Goal: Communication & Community: Answer question/provide support

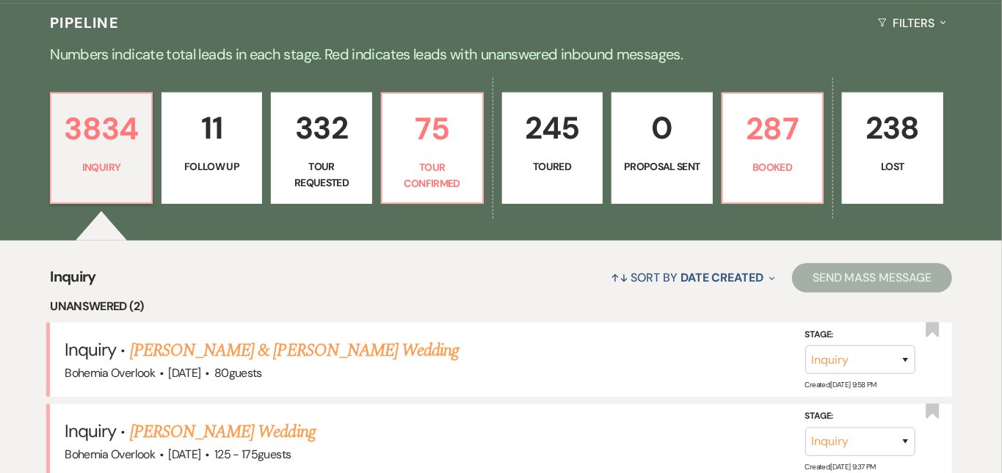
scroll to position [347, 0]
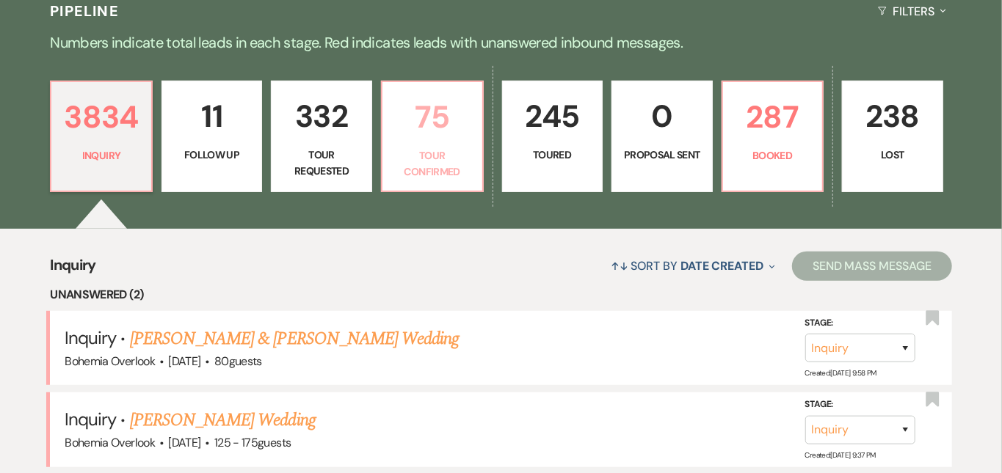
click at [453, 117] on p "75" at bounding box center [432, 116] width 82 height 49
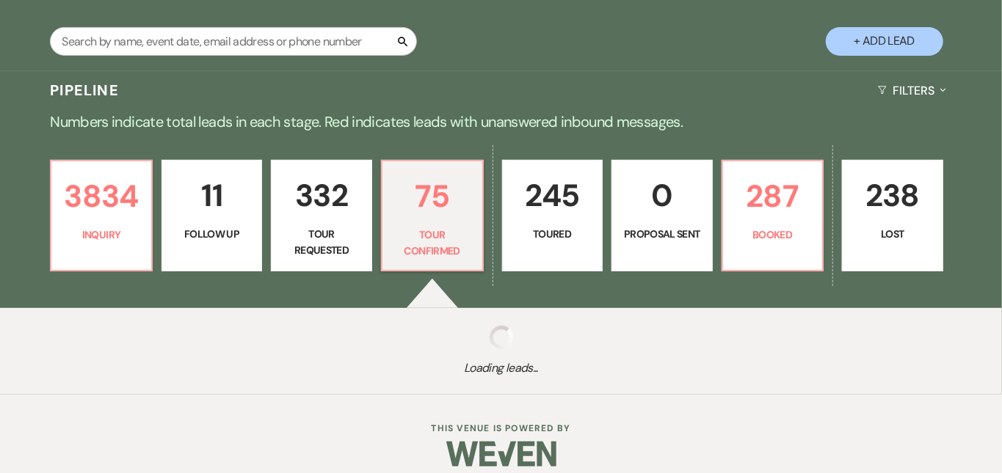
select select "4"
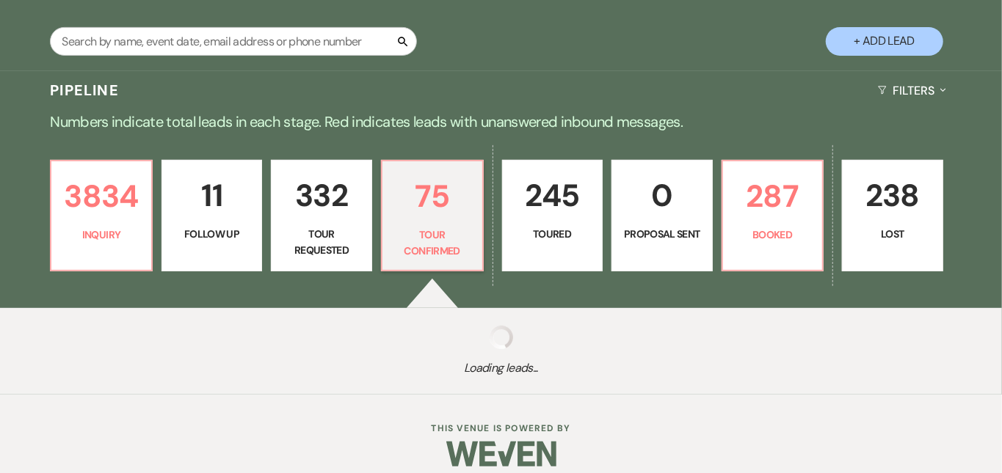
select select "4"
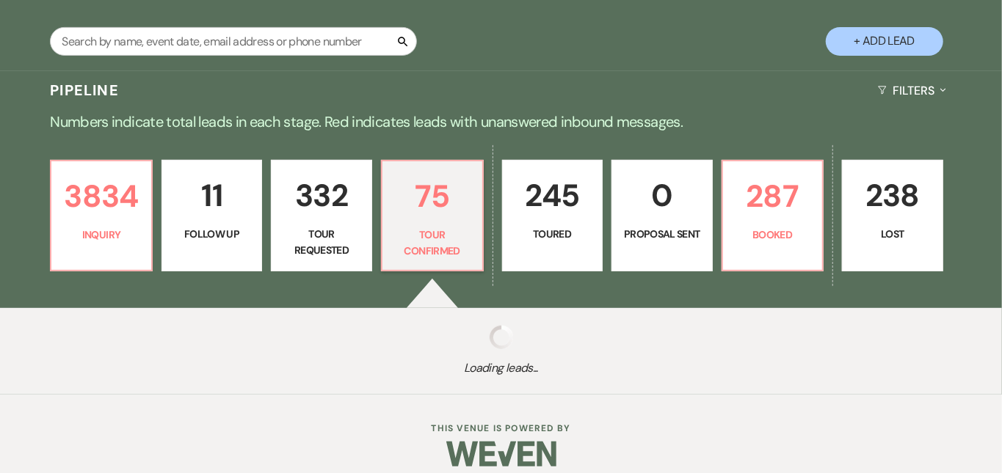
select select "4"
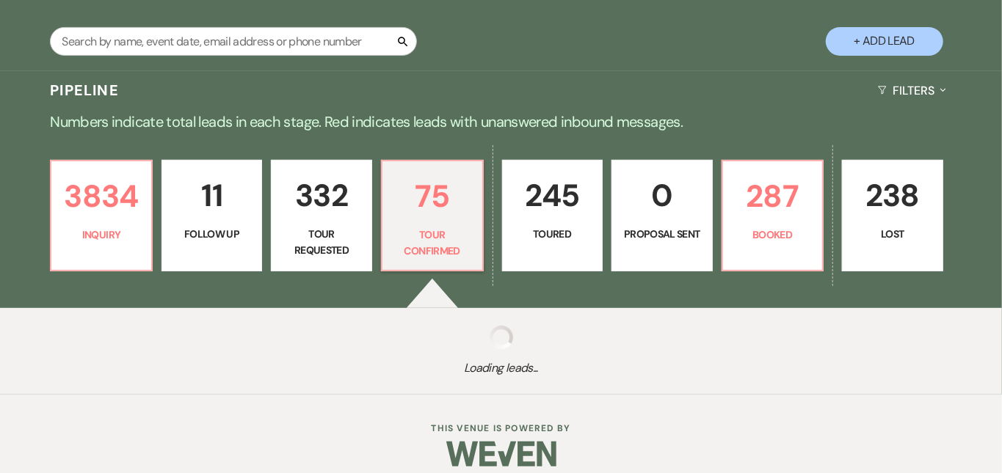
select select "4"
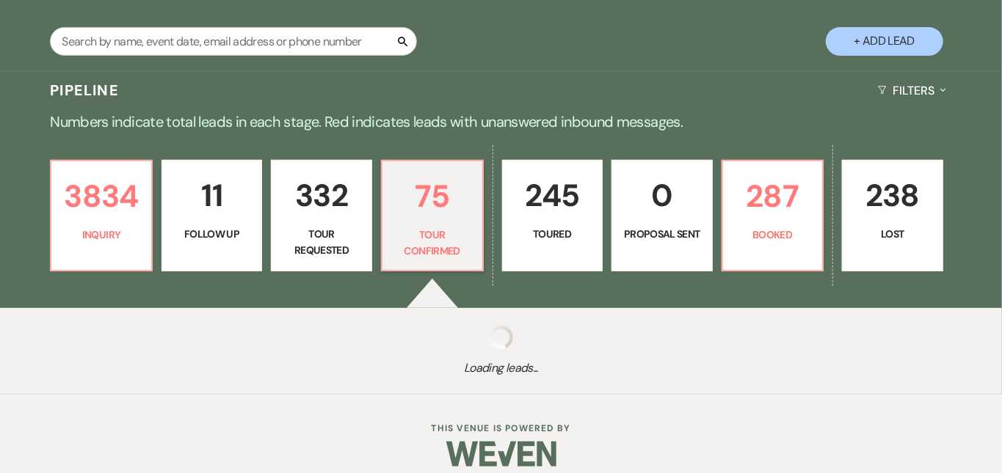
select select "4"
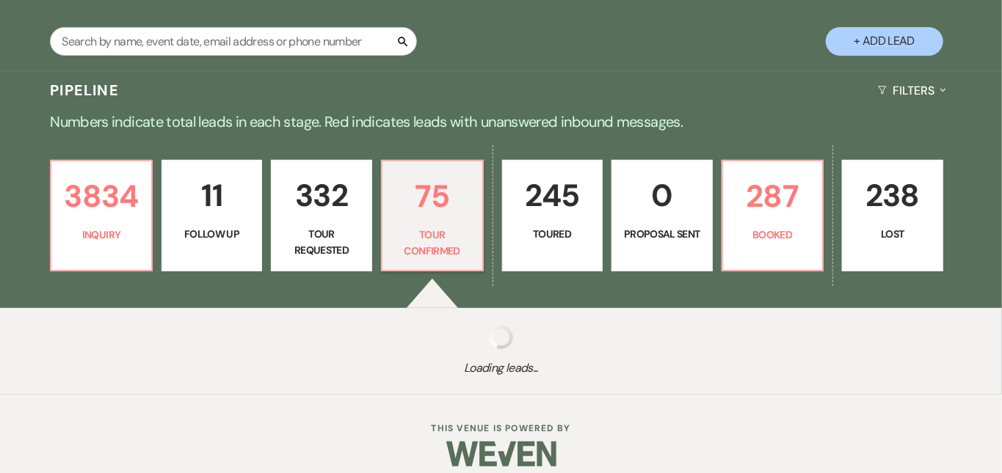
select select "4"
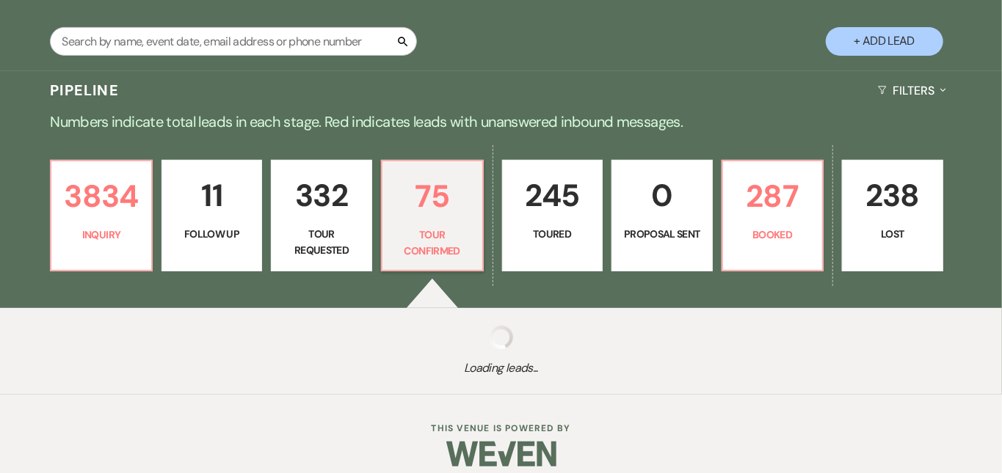
select select "4"
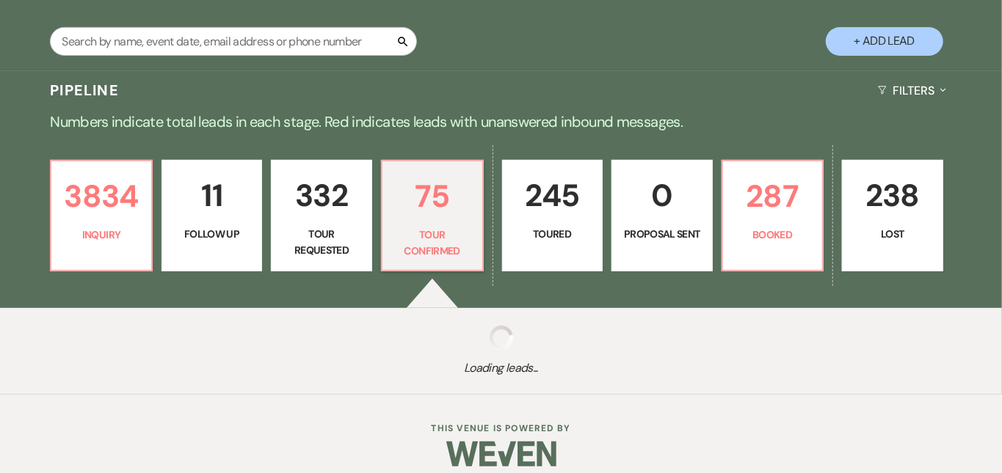
select select "4"
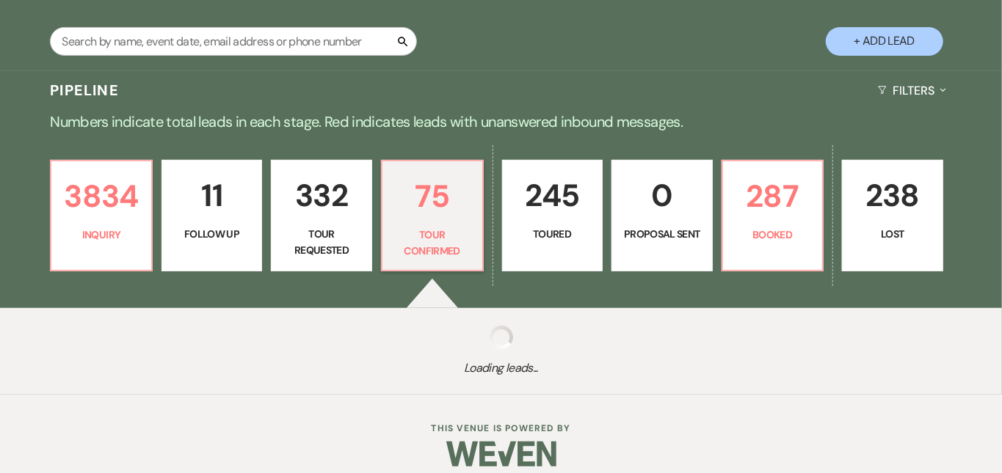
select select "4"
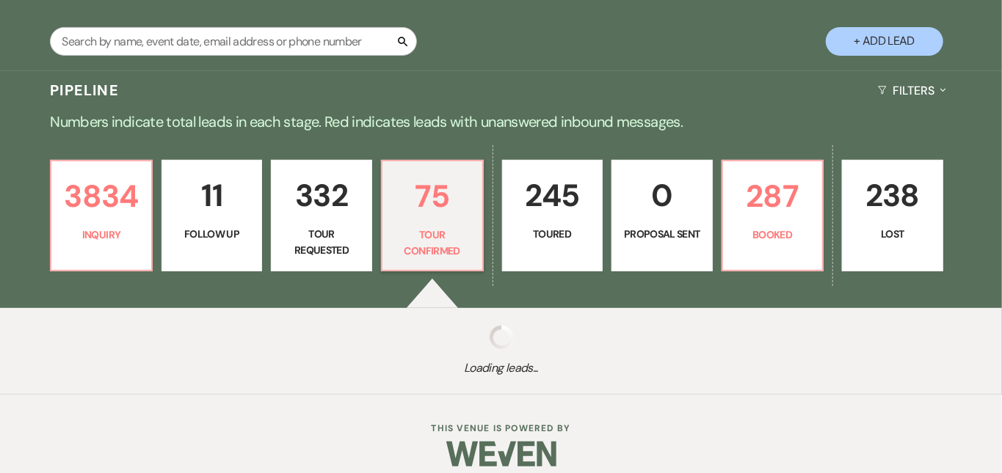
select select "4"
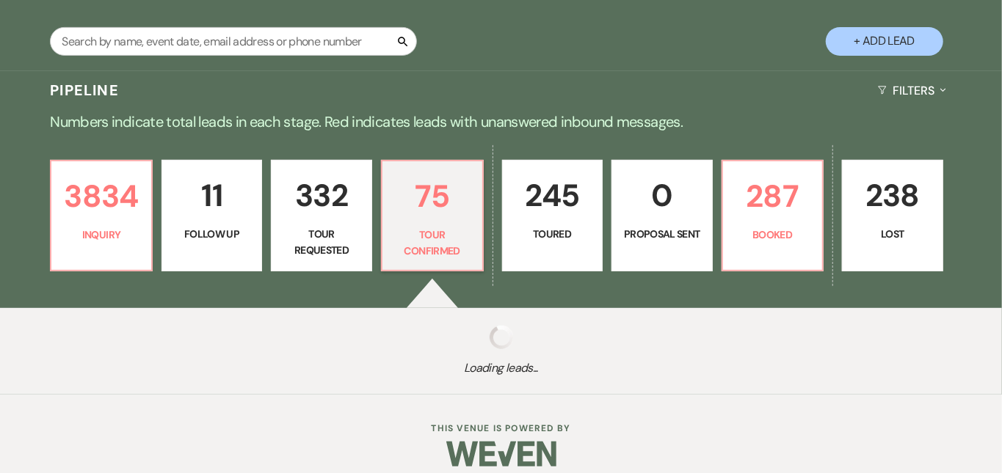
select select "4"
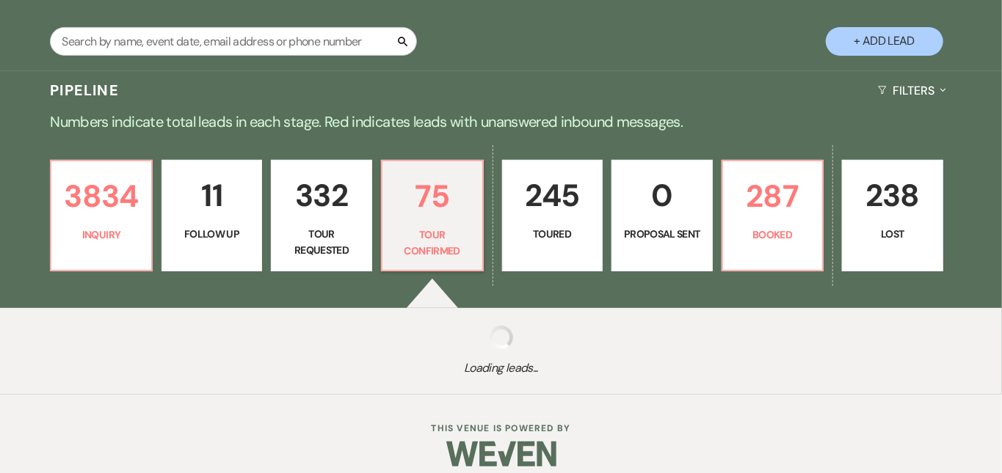
select select "4"
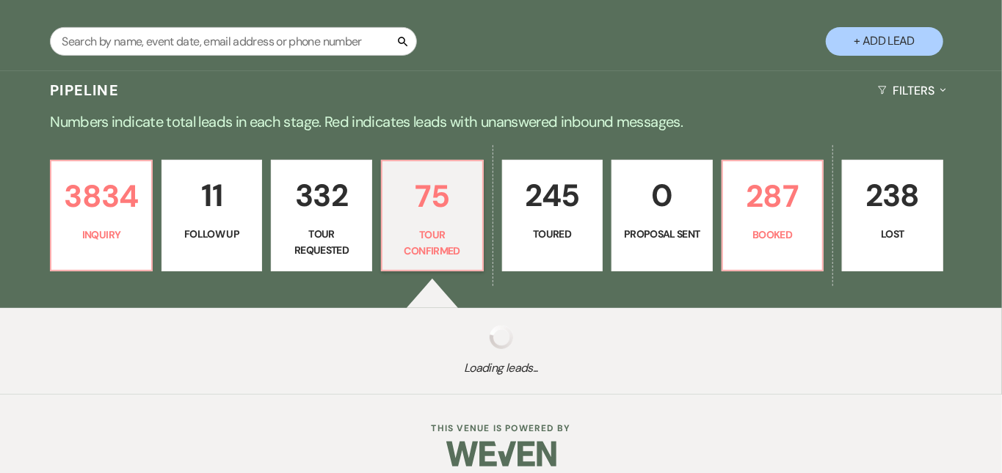
select select "4"
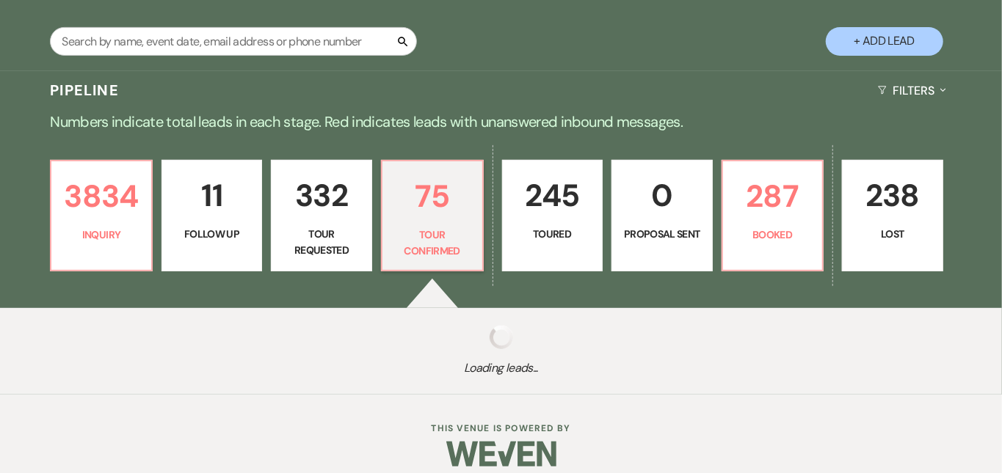
select select "4"
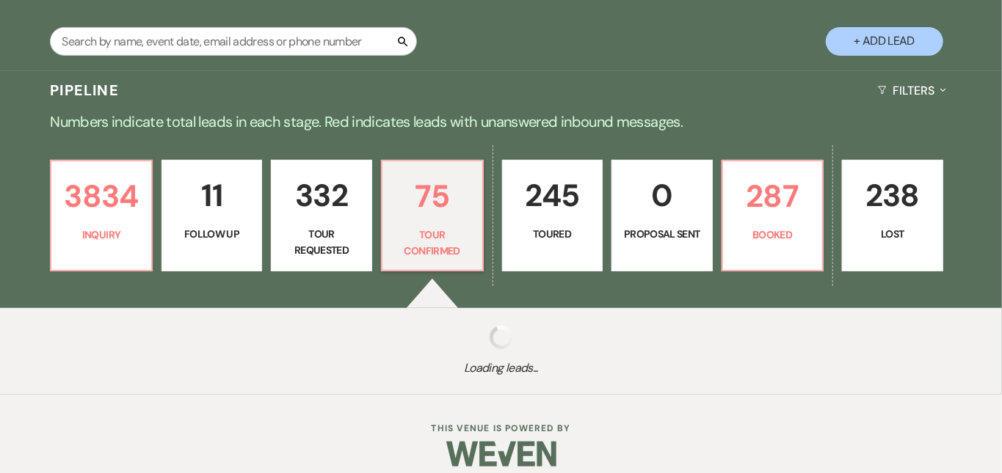
select select "4"
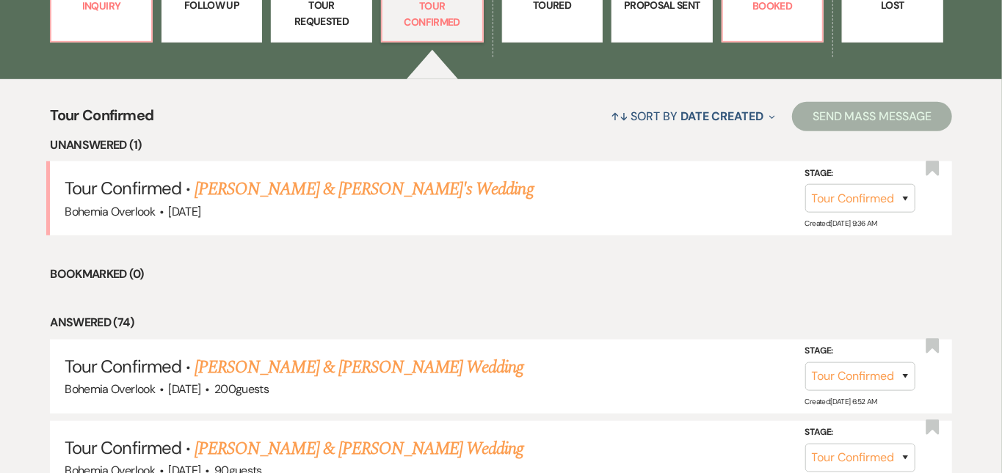
scroll to position [520, 0]
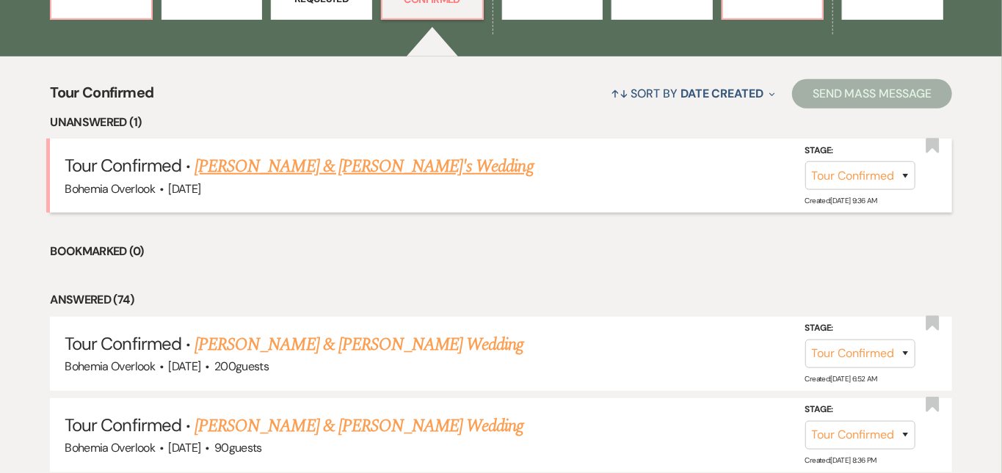
click at [342, 153] on link "[PERSON_NAME] & [PERSON_NAME]'s Wedding" at bounding box center [363, 166] width 339 height 26
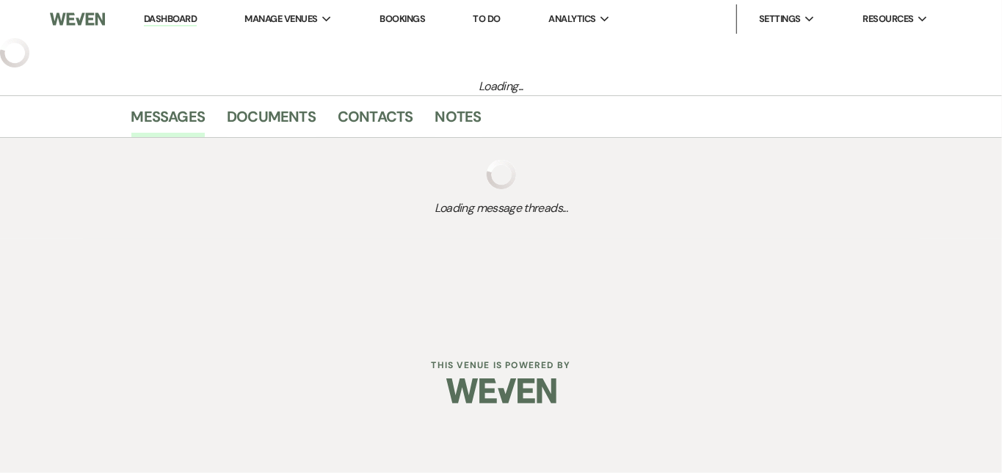
select select "4"
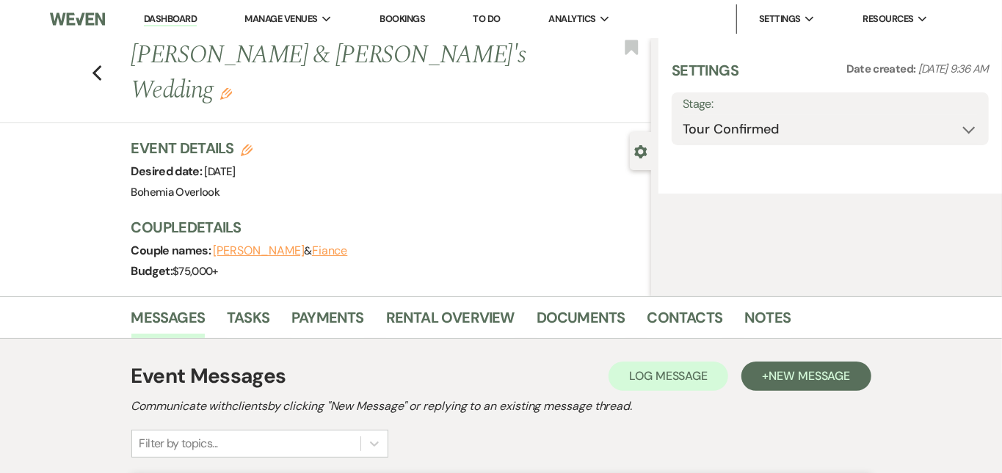
select select "5"
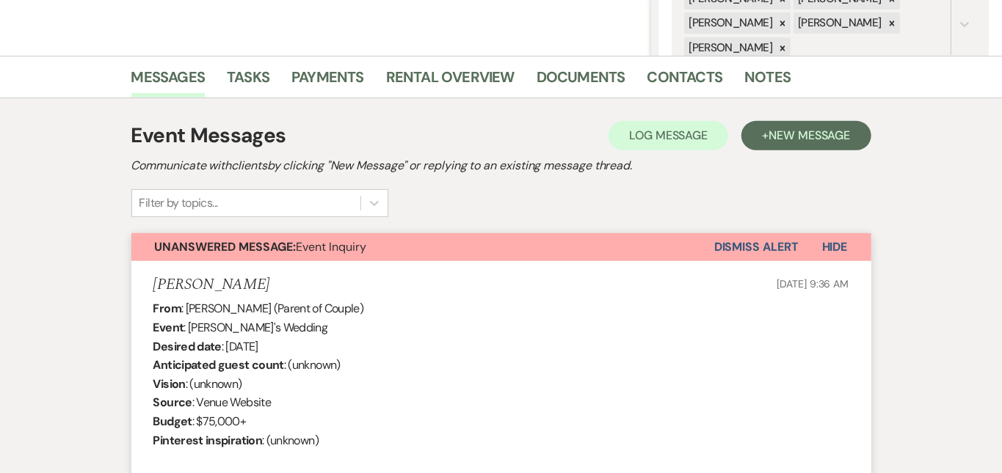
scroll to position [316, 0]
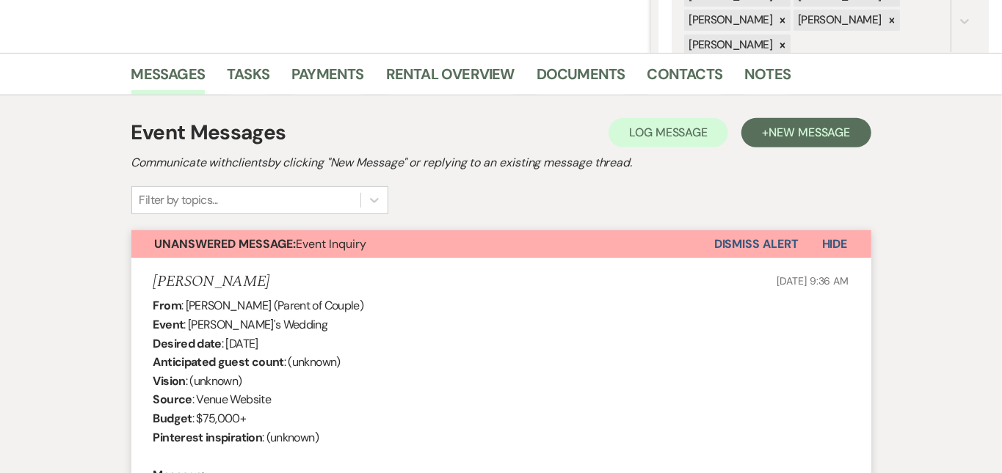
click at [776, 242] on button "Dismiss Alert" at bounding box center [756, 244] width 84 height 28
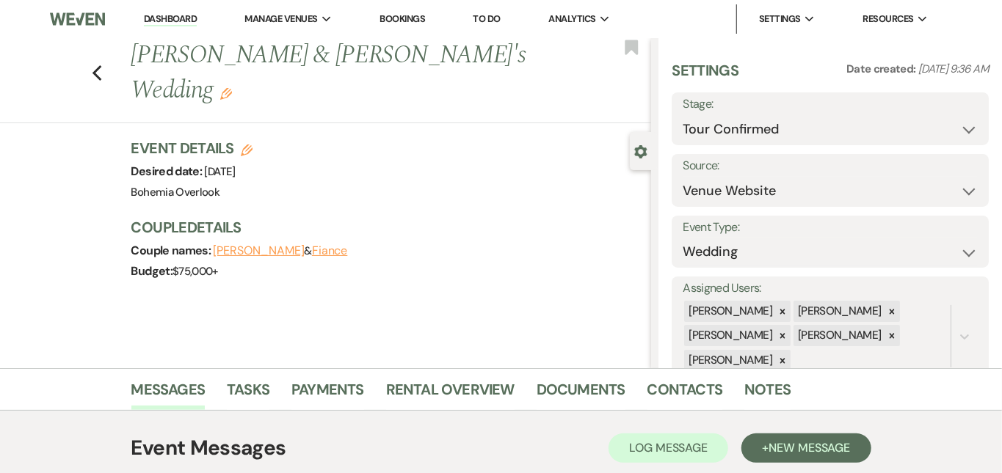
scroll to position [0, 0]
click at [159, 21] on link "Dashboard" at bounding box center [170, 19] width 53 height 14
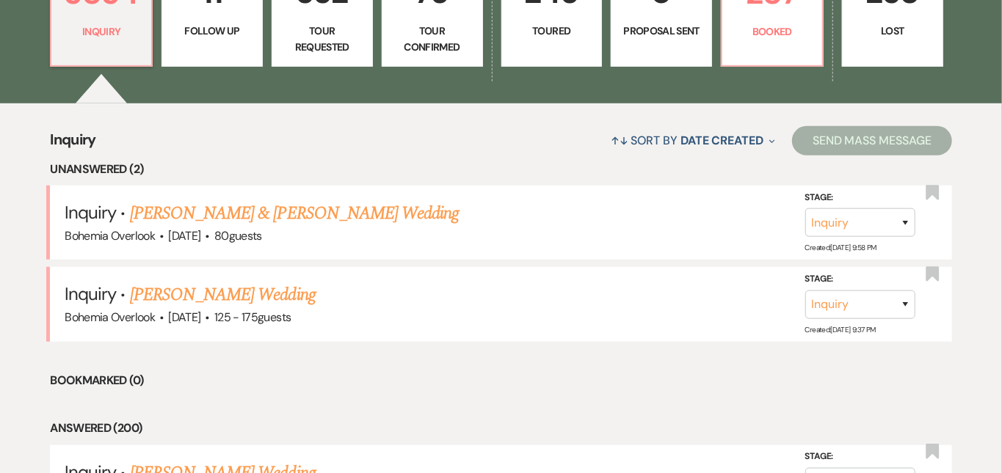
scroll to position [508, 0]
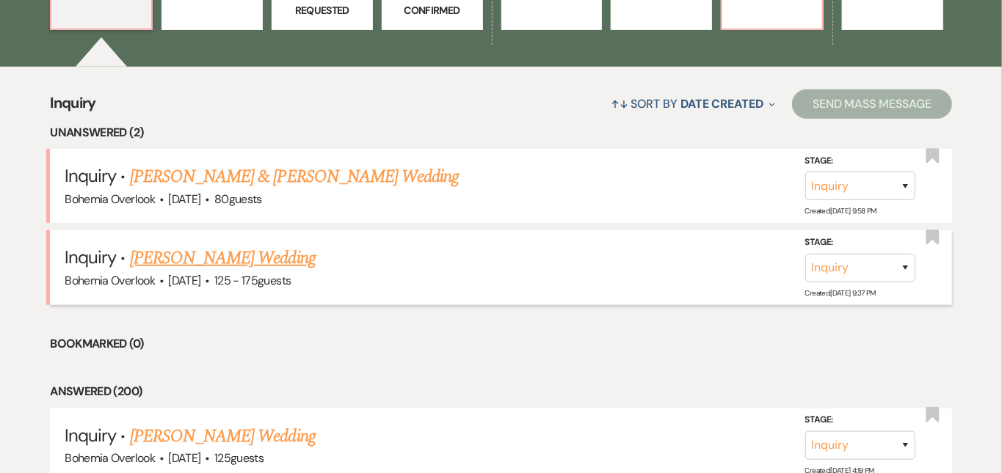
click at [277, 245] on link "[PERSON_NAME] Wedding" at bounding box center [223, 258] width 186 height 26
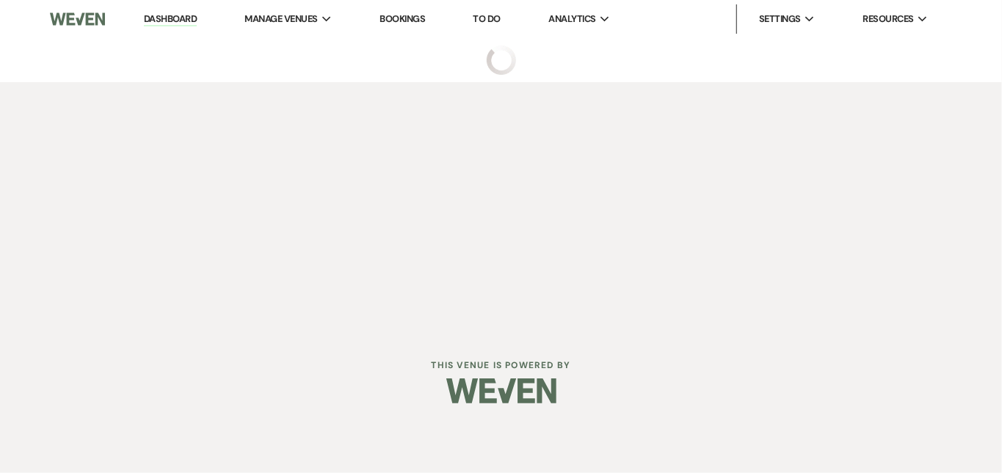
select select "3"
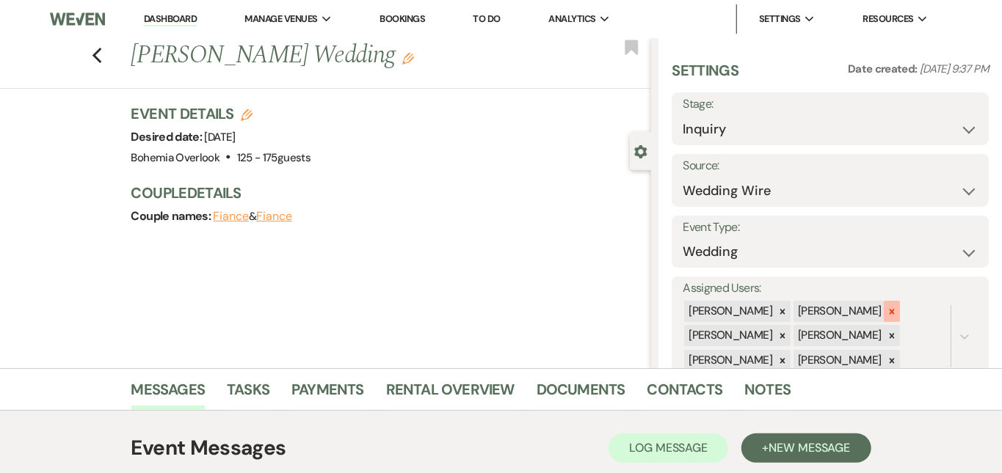
click at [897, 310] on icon at bounding box center [891, 312] width 10 height 10
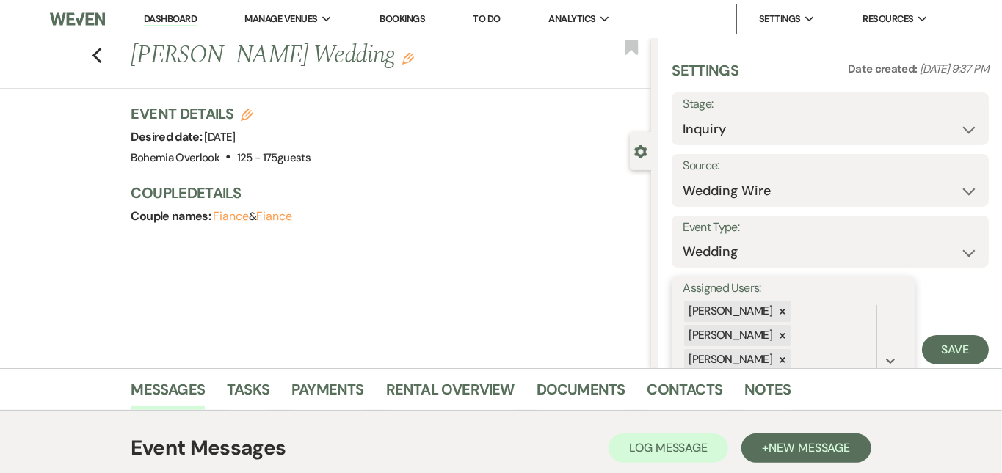
scroll to position [78, 0]
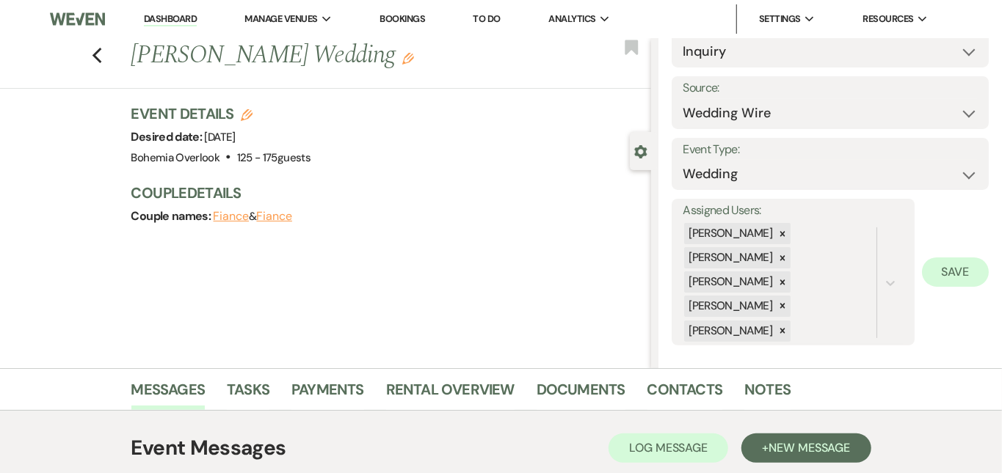
click at [966, 263] on button "Save" at bounding box center [955, 272] width 67 height 29
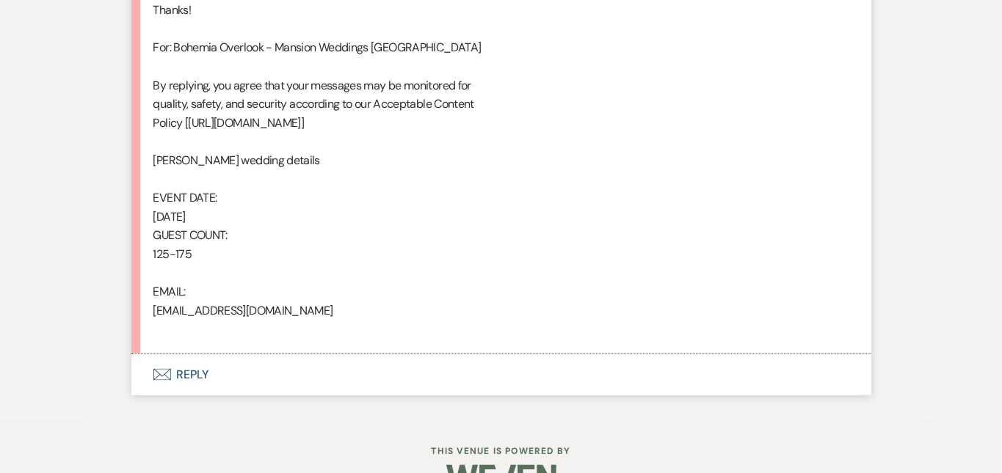
scroll to position [896, 0]
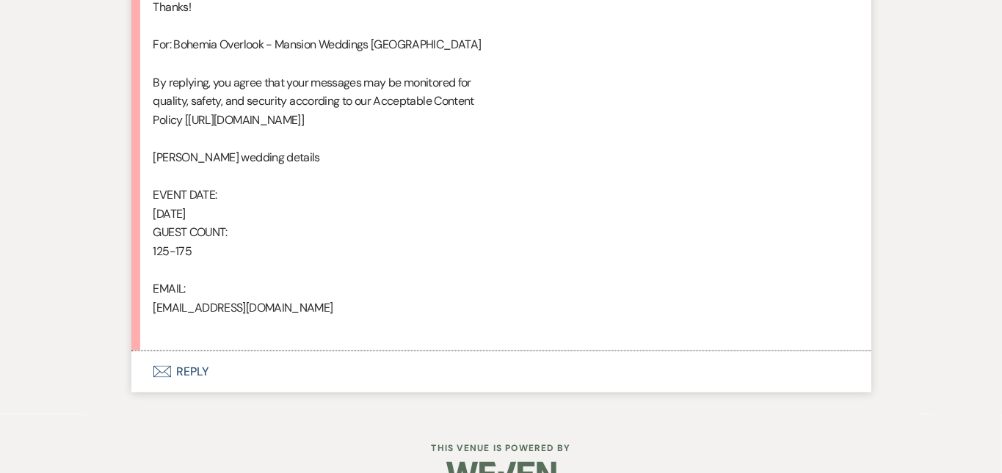
click at [393, 354] on button "Envelope Reply" at bounding box center [501, 371] width 740 height 41
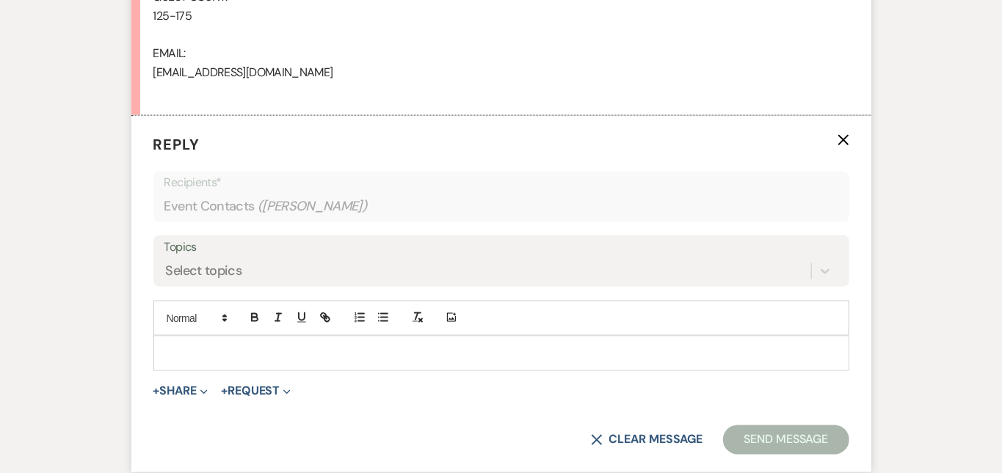
scroll to position [1156, 0]
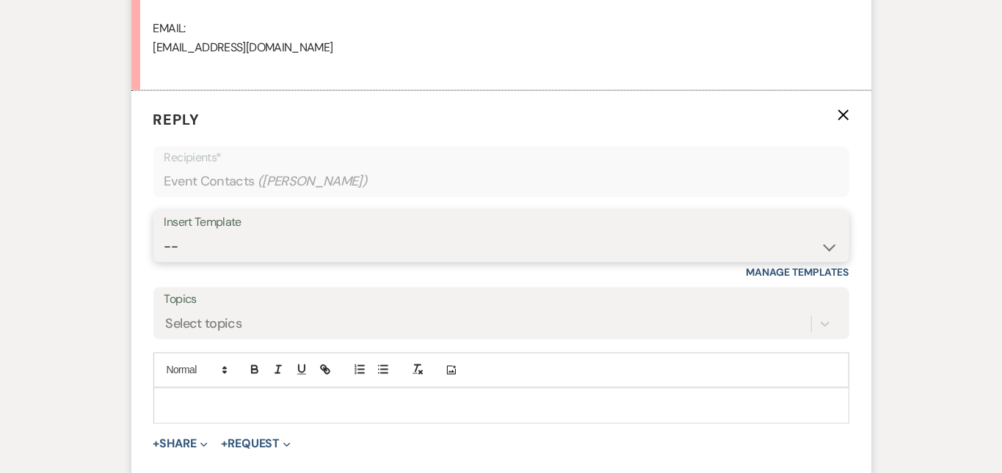
select select "6024"
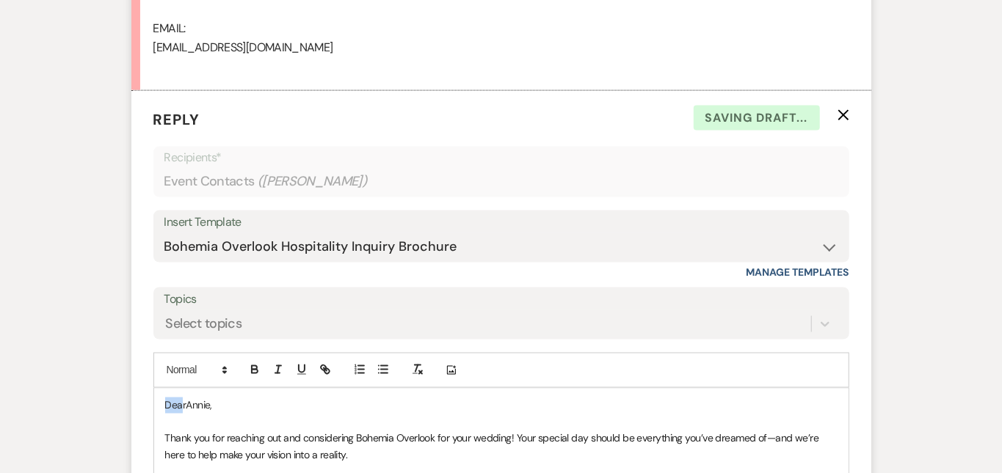
drag, startPoint x: 136, startPoint y: 395, endPoint x: 66, endPoint y: 362, distance: 77.1
click at [66, 362] on div "Messages Tasks Payments Rental Overview Documents Contacts Notes Event Messages…" at bounding box center [501, 60] width 1002 height 1696
click at [957, 227] on div "Messages Tasks Payments Rental Overview Documents Contacts Notes Event Messages…" at bounding box center [501, 60] width 1002 height 1696
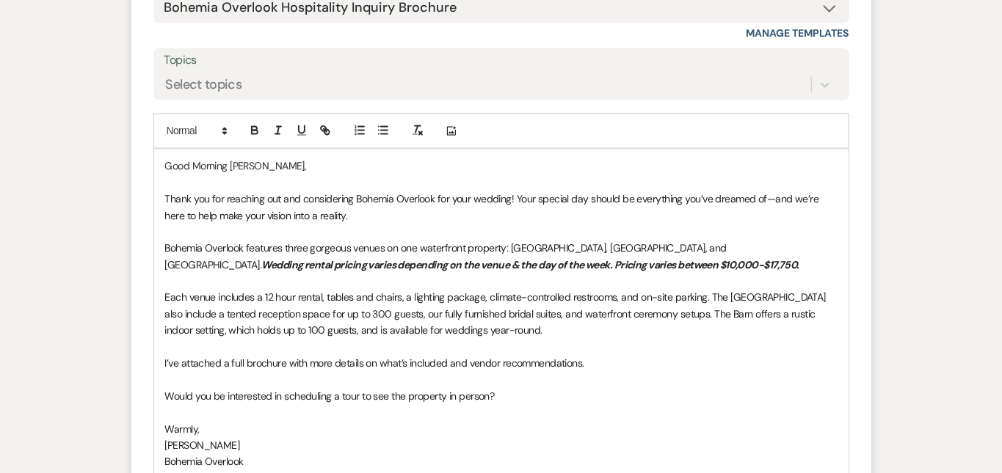
scroll to position [1437, 0]
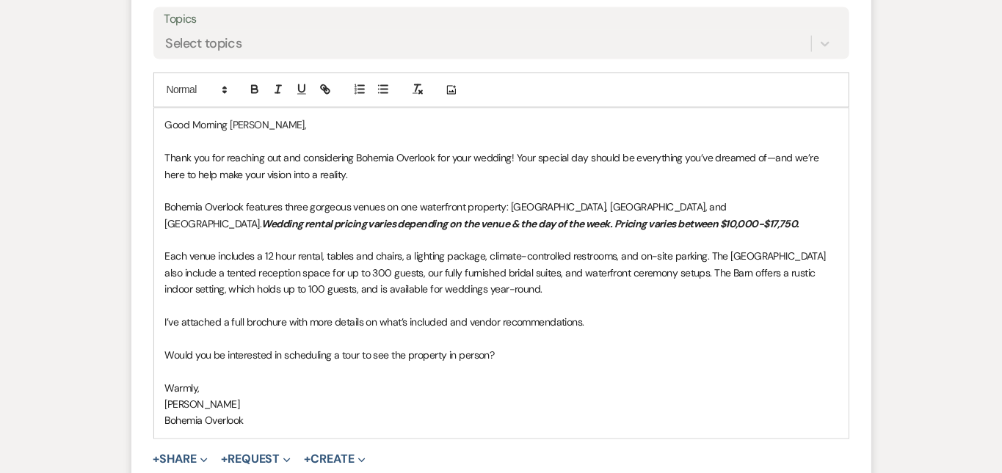
click at [731, 289] on p "Each venue includes a 12 hour rental, tables and chairs, a lighting package, cl…" at bounding box center [501, 273] width 672 height 49
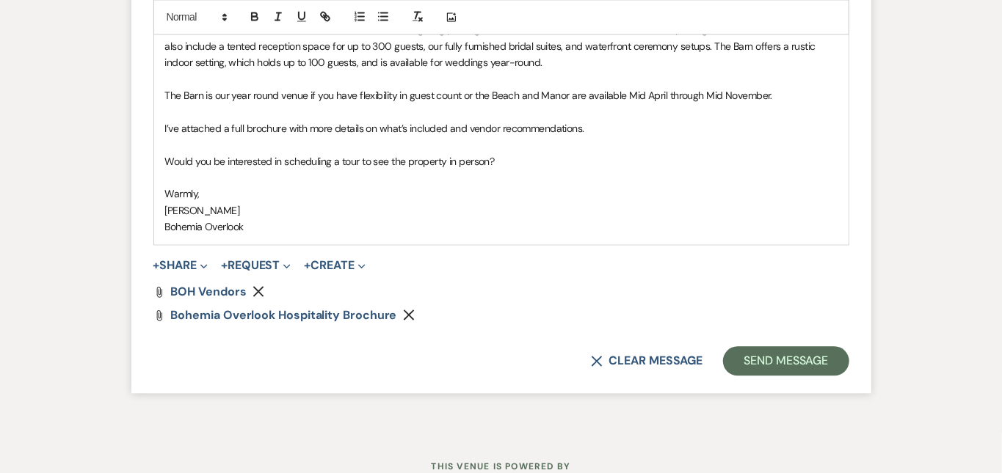
scroll to position [1680, 0]
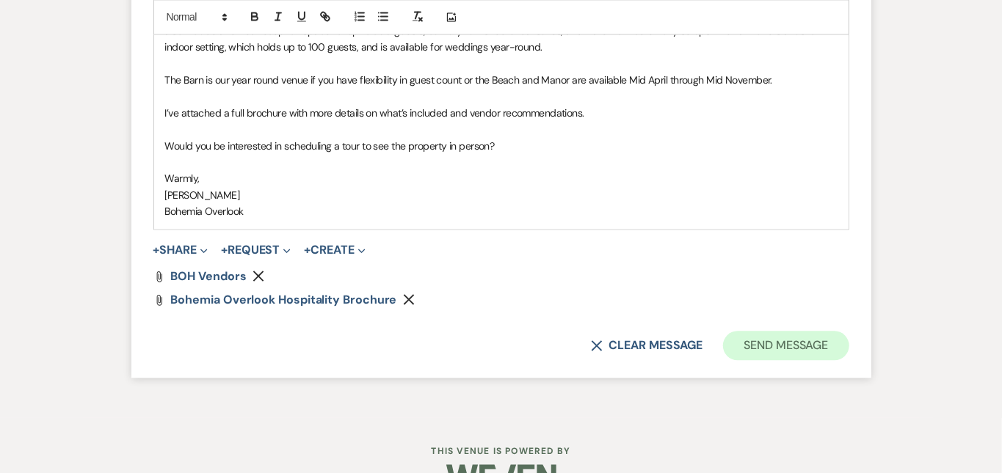
click at [848, 339] on button "Send Message" at bounding box center [785, 345] width 125 height 29
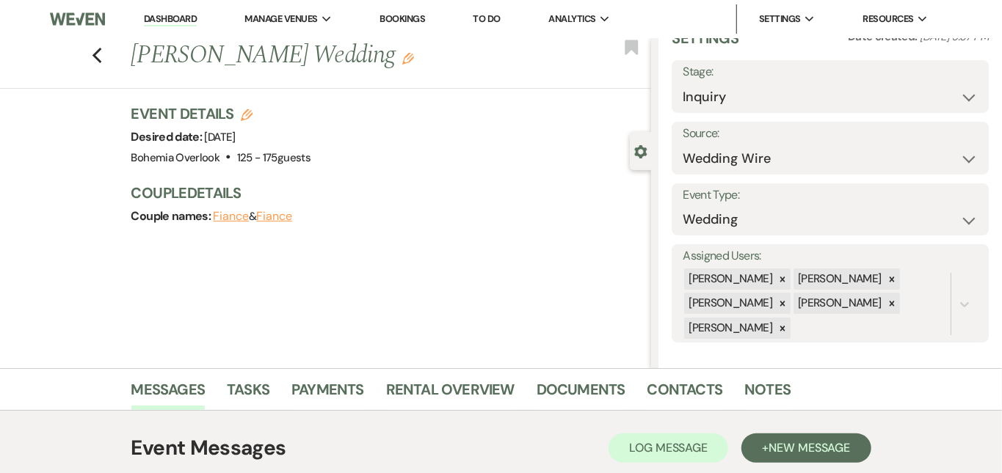
scroll to position [0, 0]
click at [179, 15] on link "Dashboard" at bounding box center [170, 19] width 53 height 14
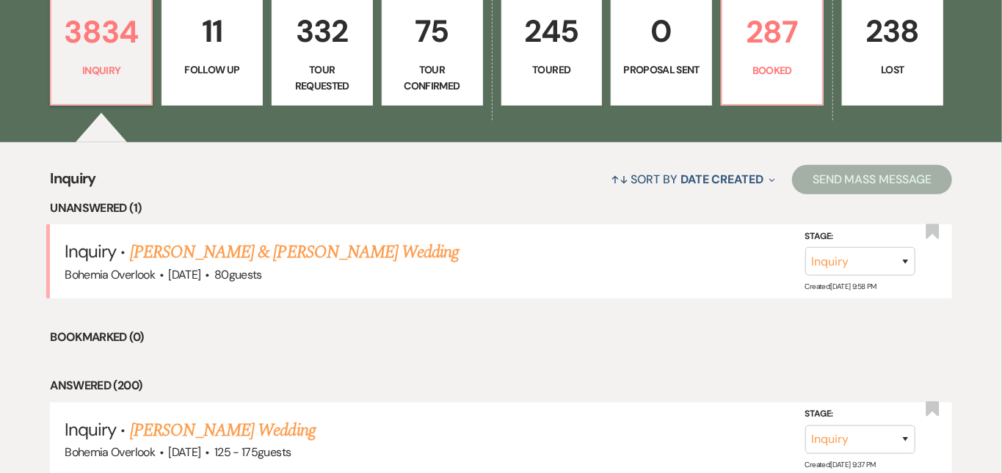
scroll to position [434, 0]
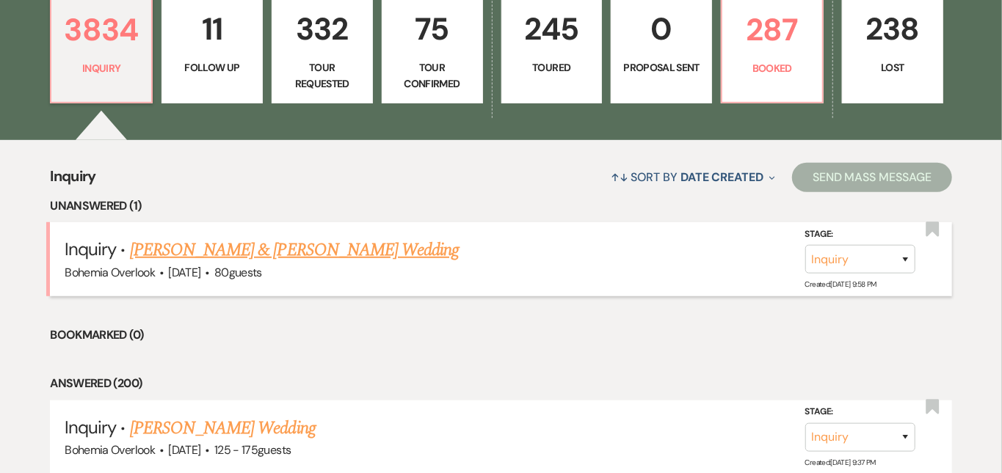
click at [344, 237] on link "[PERSON_NAME] & [PERSON_NAME] Wedding" at bounding box center [294, 250] width 329 height 26
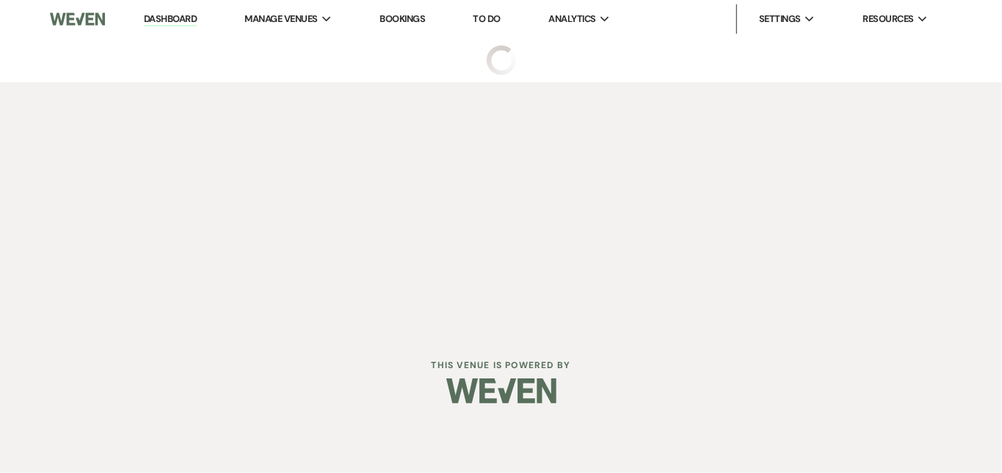
select select "5"
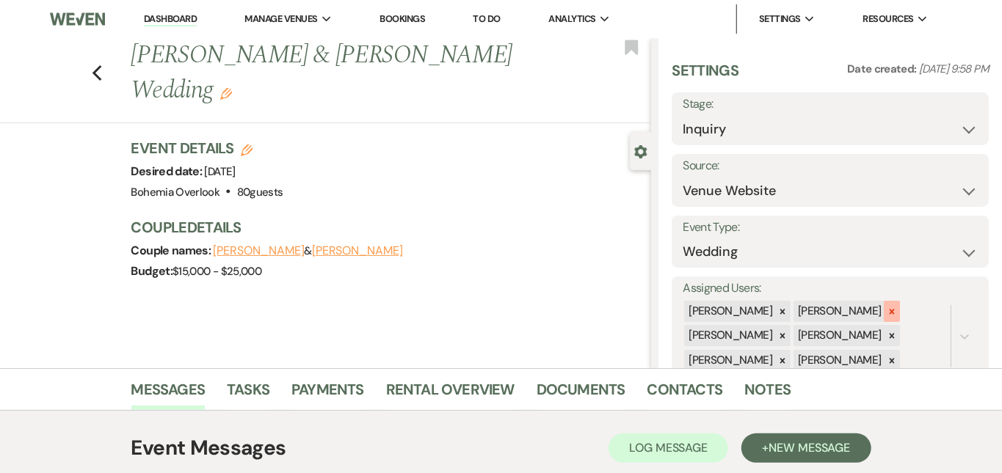
click at [894, 309] on icon at bounding box center [891, 311] width 5 height 5
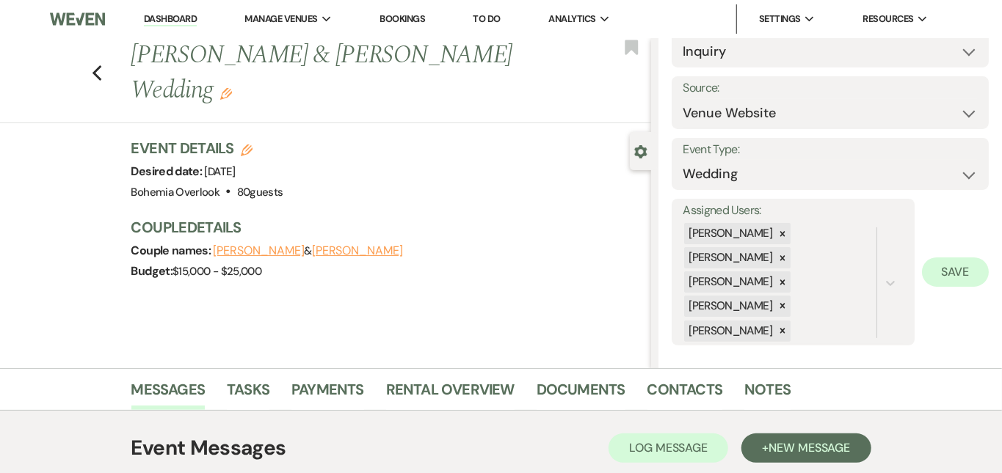
click at [967, 273] on button "Save" at bounding box center [955, 272] width 67 height 29
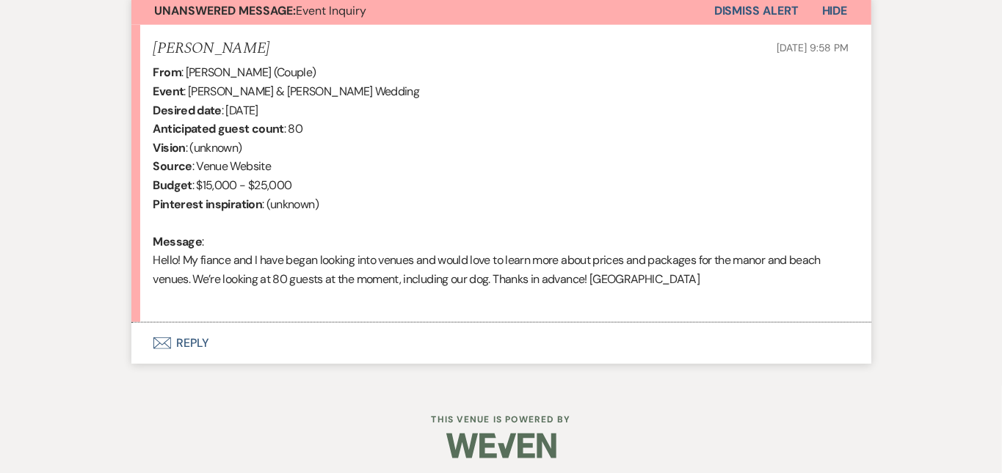
scroll to position [553, 0]
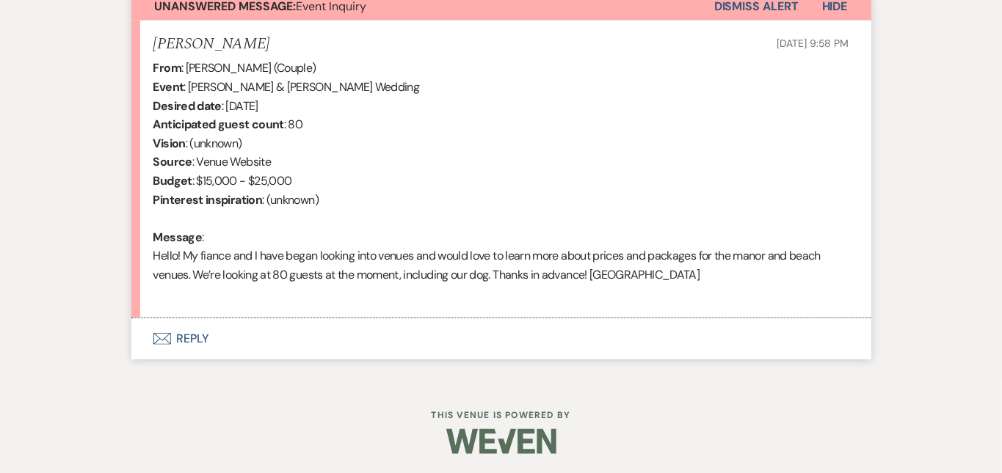
click at [417, 333] on button "Envelope Reply" at bounding box center [501, 338] width 740 height 41
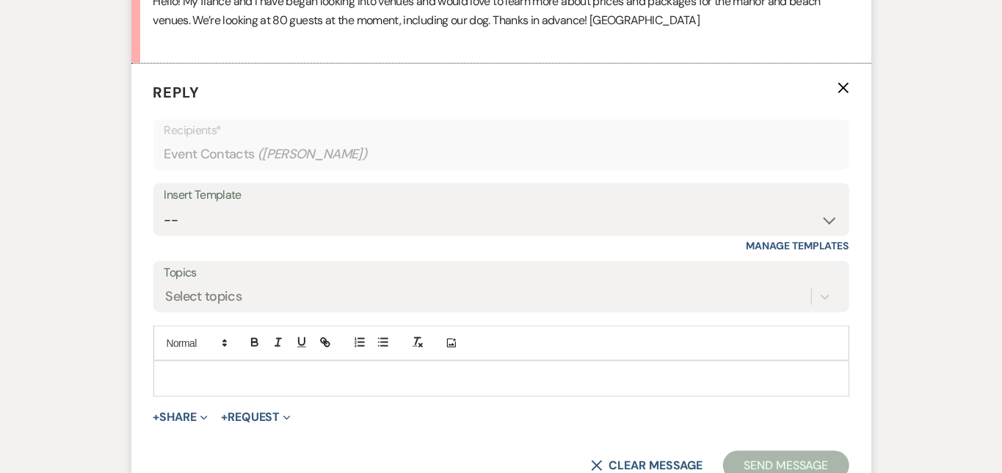
scroll to position [850, 0]
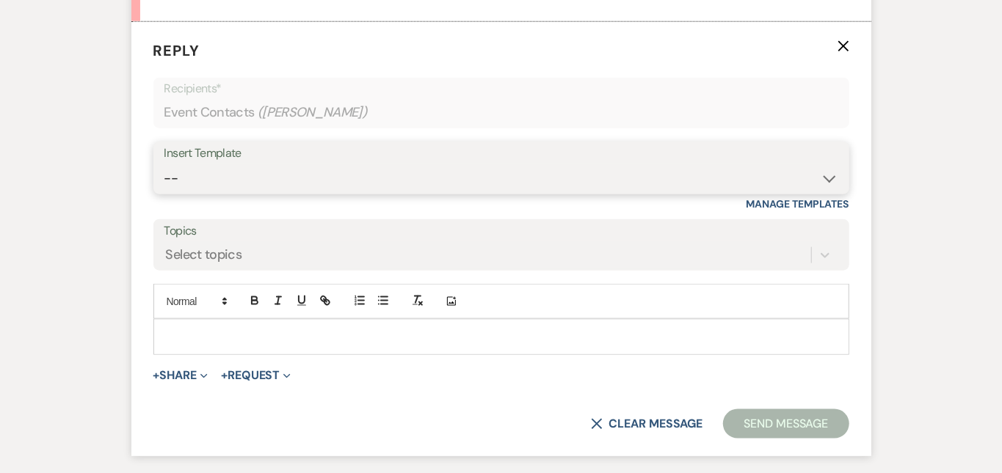
select select "6024"
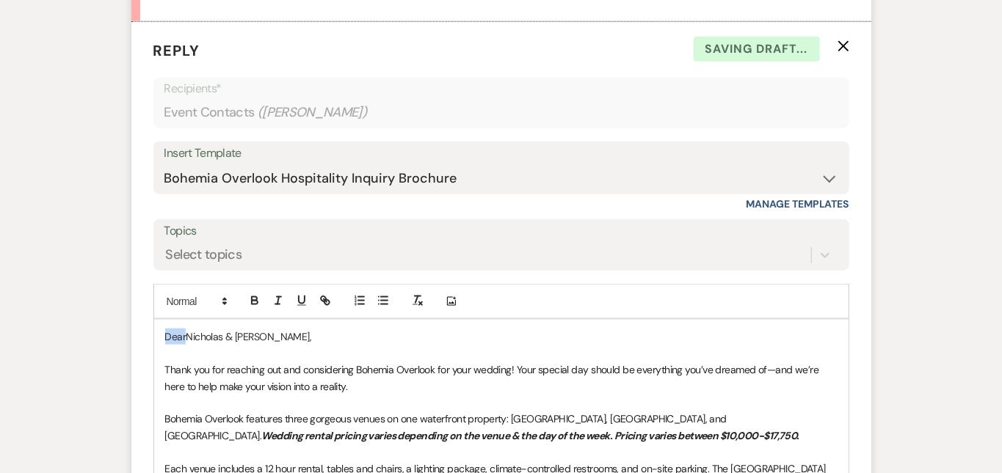
drag, startPoint x: 138, startPoint y: 329, endPoint x: 73, endPoint y: 286, distance: 77.7
click at [73, 286] on div "Messages Tasks Payments Rental Overview Documents Contacts Notes Event Messages…" at bounding box center [501, 179] width 1002 height 1320
click at [939, 225] on div "Messages Tasks Payments Rental Overview Documents Contacts Notes Event Messages…" at bounding box center [501, 179] width 1002 height 1320
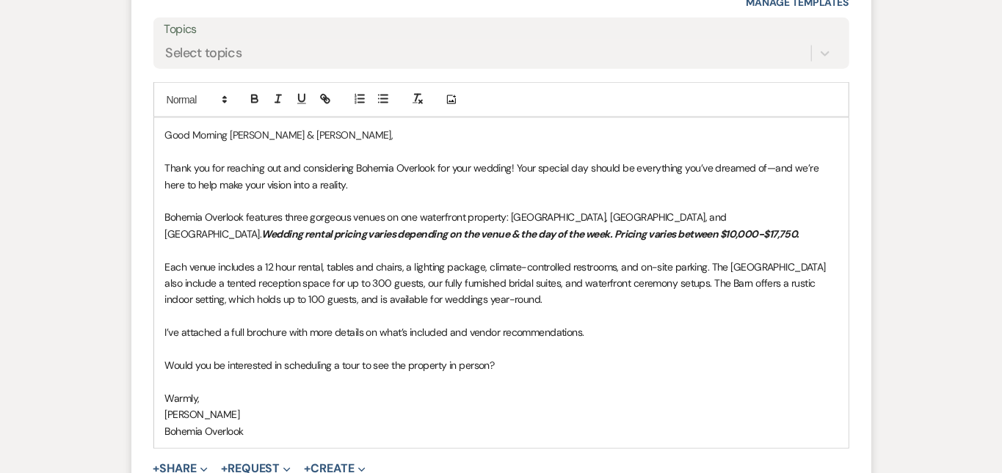
scroll to position [1057, 0]
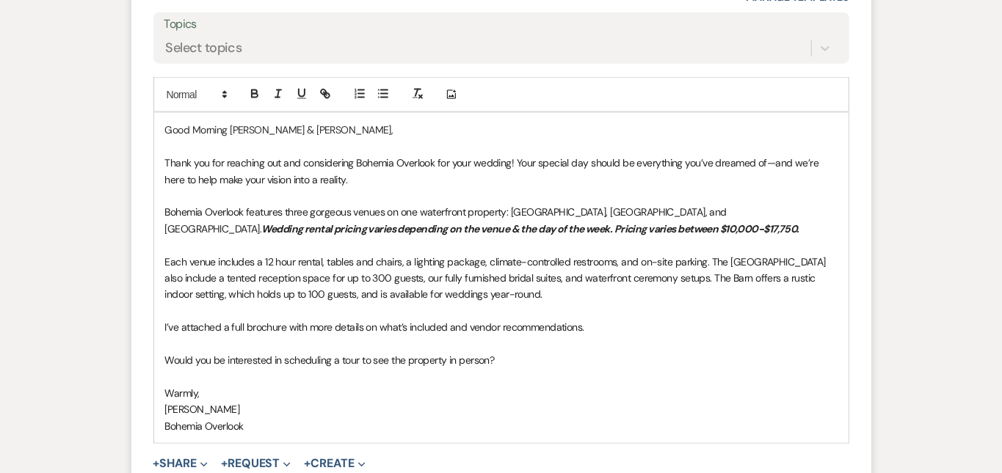
click at [623, 288] on p "Each venue includes a 12 hour rental, tables and chairs, a lighting package, cl…" at bounding box center [501, 278] width 672 height 49
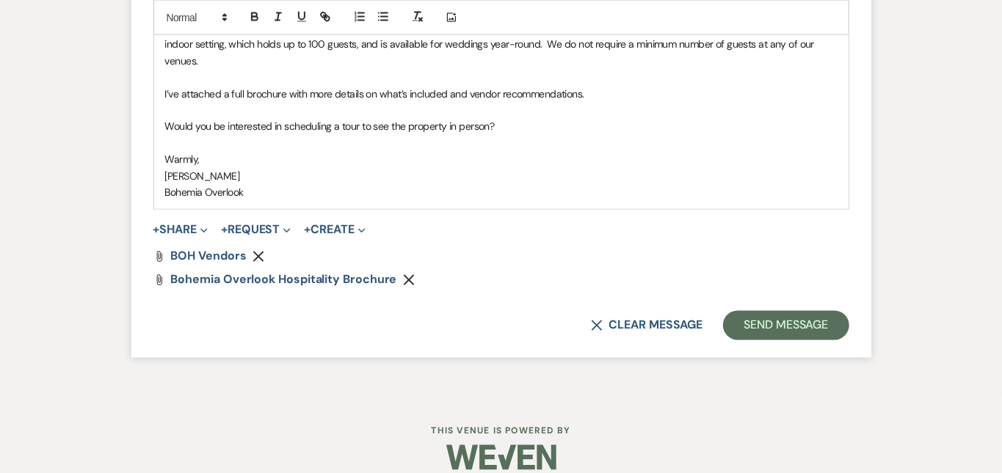
scroll to position [1311, 0]
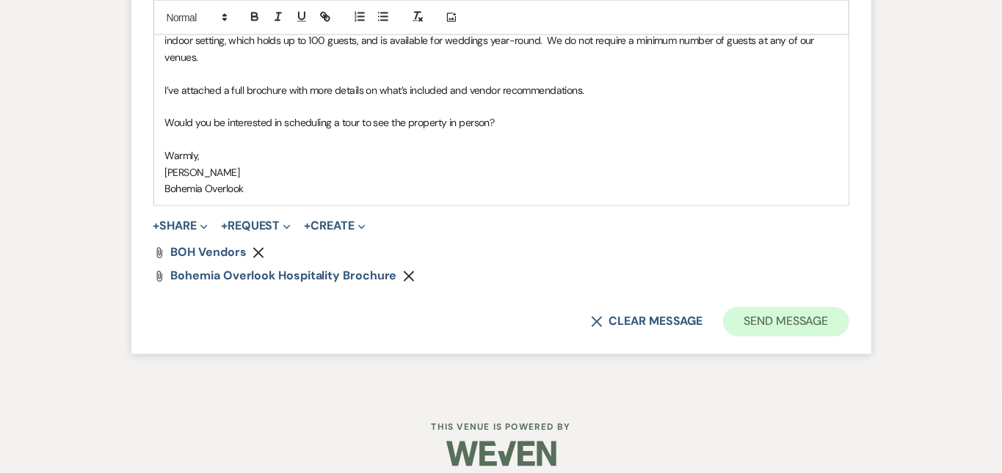
click at [848, 307] on button "Send Message" at bounding box center [785, 321] width 125 height 29
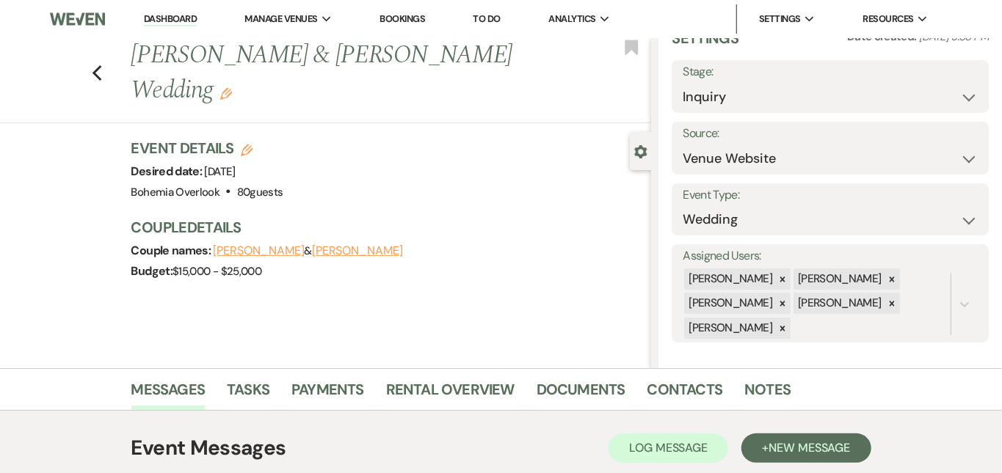
scroll to position [0, 0]
click at [178, 16] on link "Dashboard" at bounding box center [170, 19] width 53 height 14
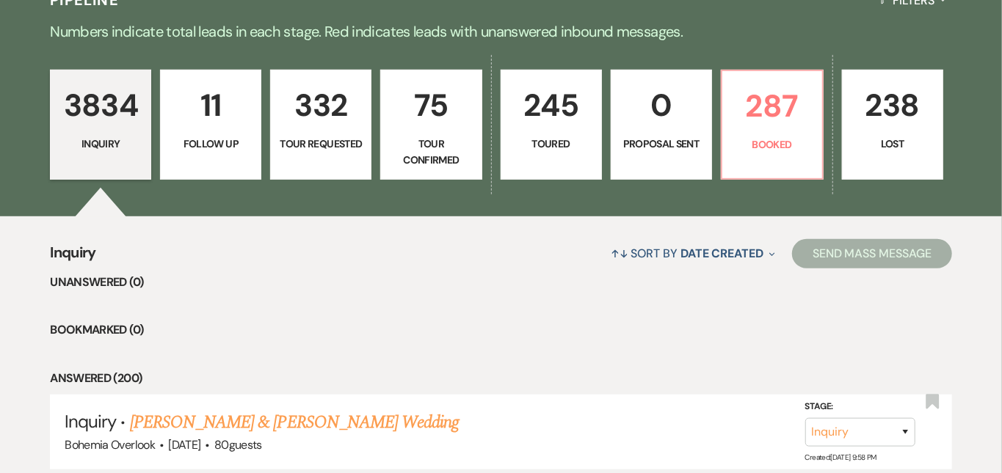
scroll to position [361, 0]
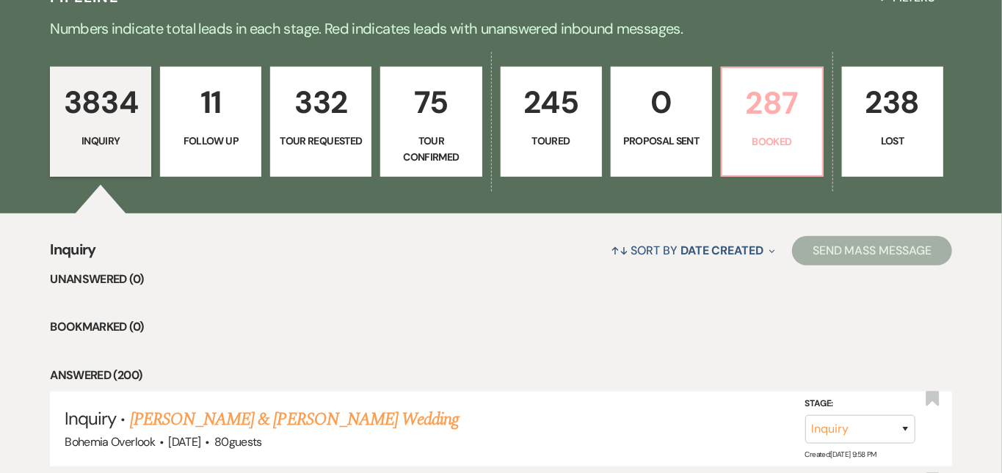
click at [813, 103] on p "287" at bounding box center [772, 103] width 82 height 49
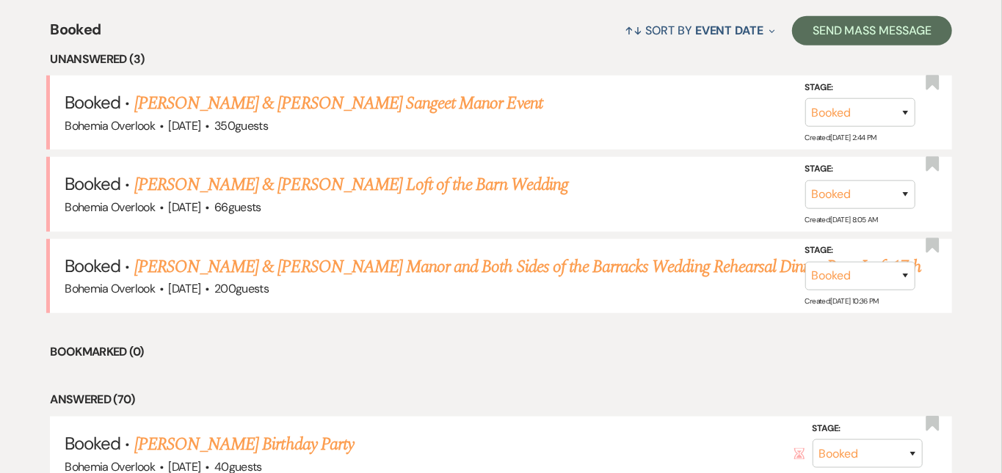
scroll to position [641, 0]
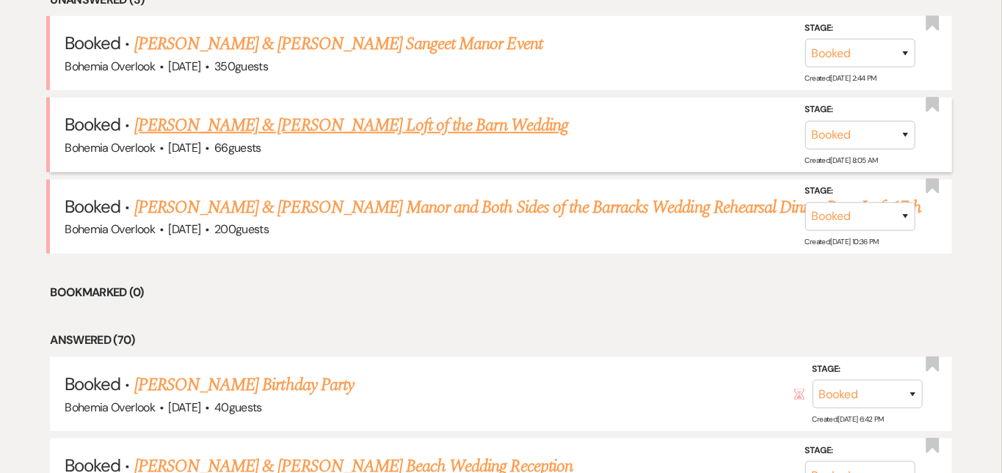
click at [506, 112] on link "[PERSON_NAME] & [PERSON_NAME] Loft of the Barn Wedding" at bounding box center [351, 125] width 434 height 26
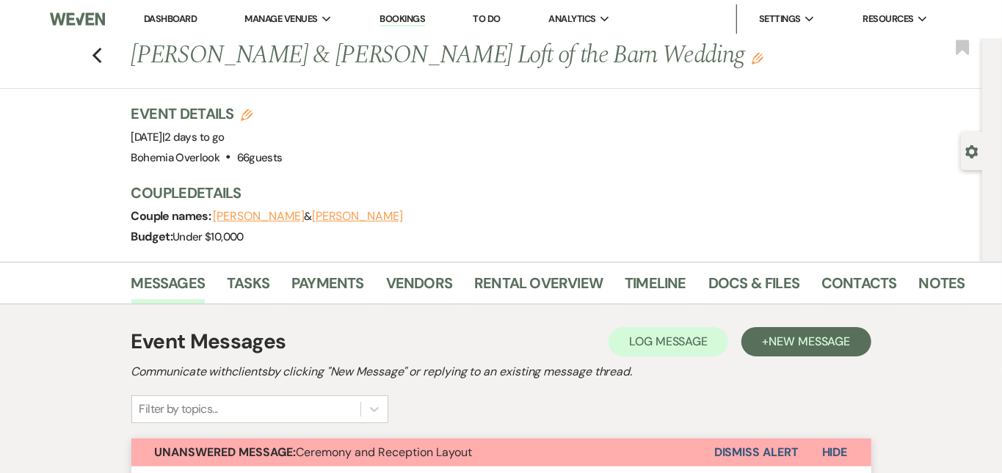
click at [183, 18] on link "Dashboard" at bounding box center [170, 18] width 53 height 12
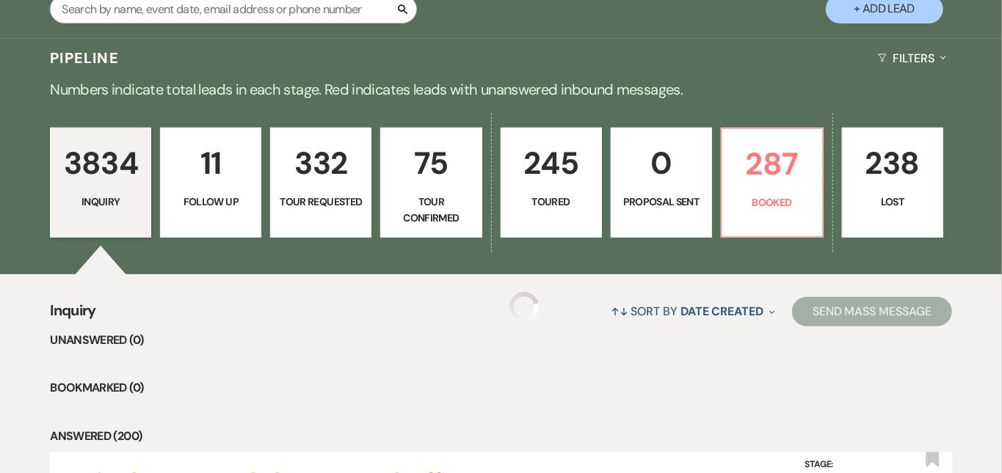
scroll to position [321, 0]
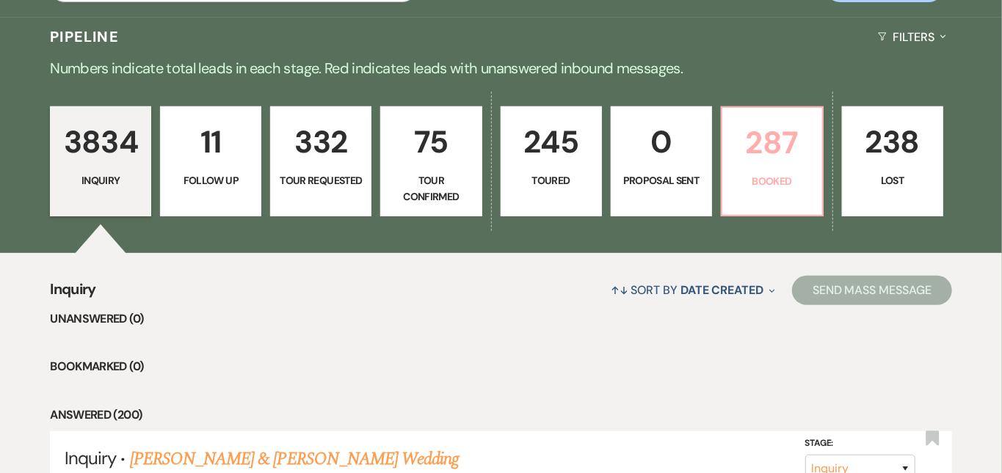
click at [813, 125] on p "287" at bounding box center [772, 142] width 82 height 49
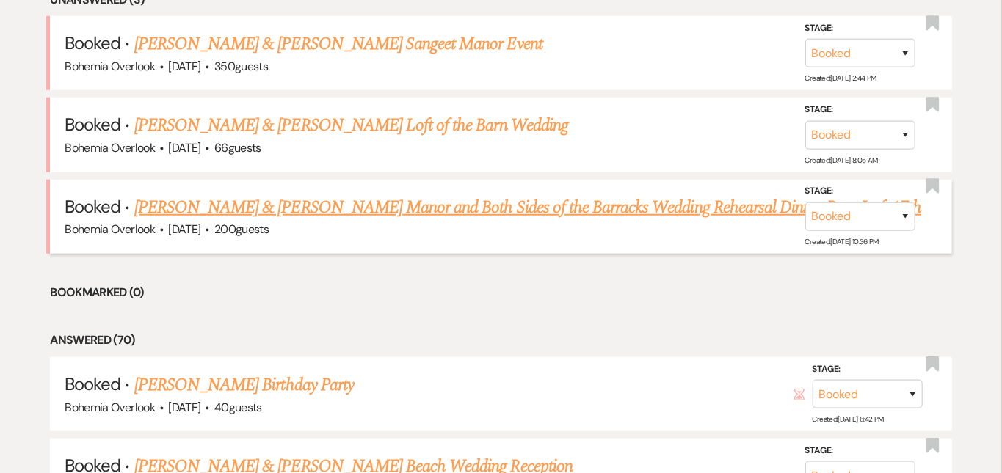
scroll to position [652, 0]
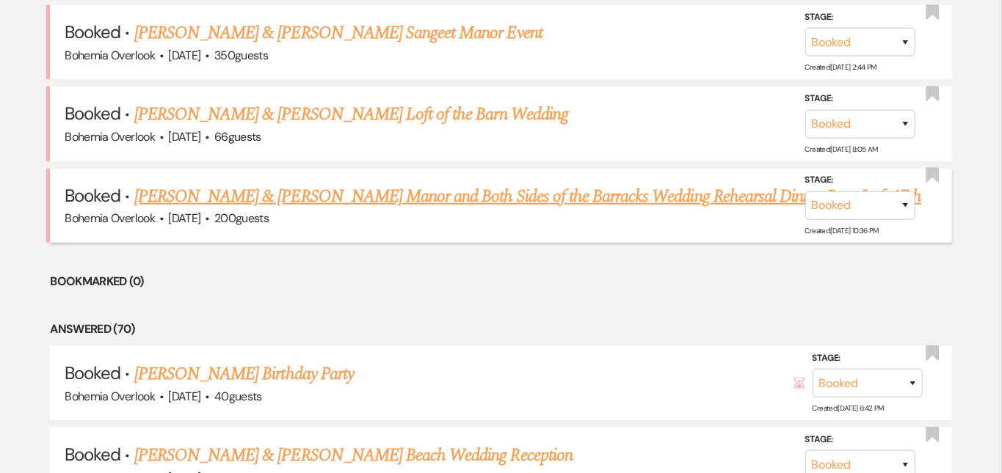
click at [591, 183] on link "[PERSON_NAME] & [PERSON_NAME] Manor and Both Sides of the Barracks Wedding Rehe…" at bounding box center [527, 196] width 787 height 26
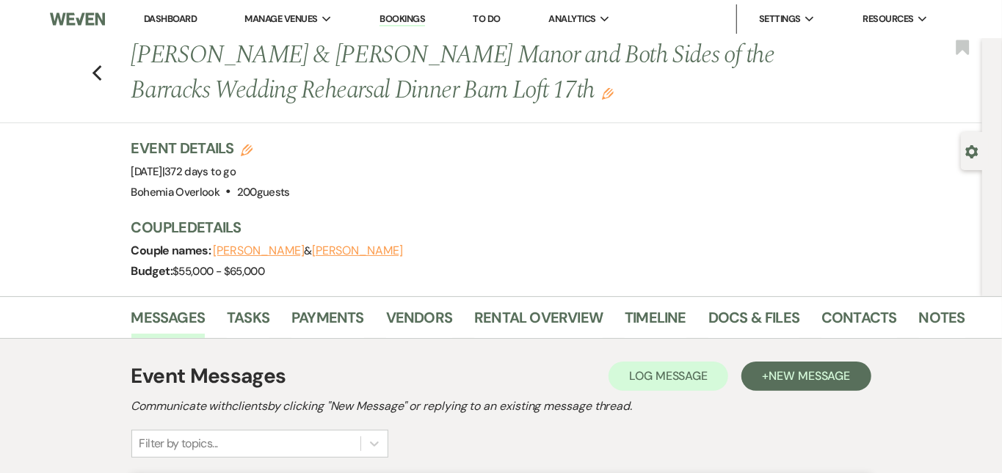
click at [166, 15] on link "Dashboard" at bounding box center [170, 18] width 53 height 12
